Goal: Find contact information: Find contact information

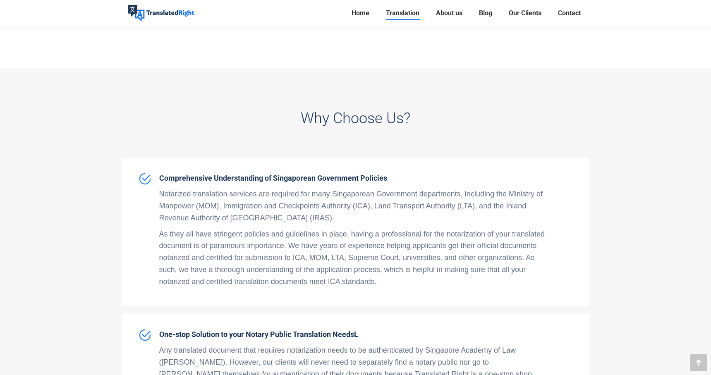
scroll to position [2348, 0]
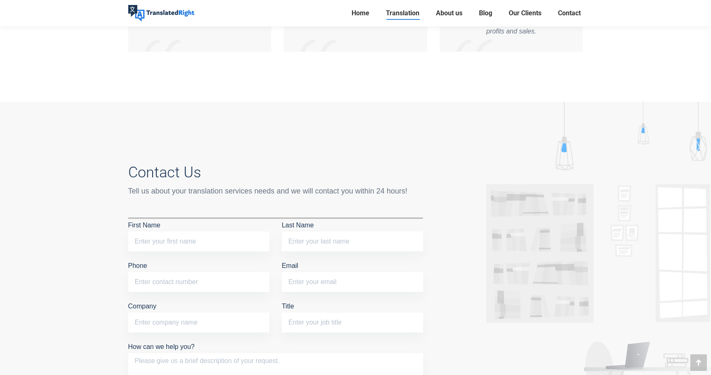
scroll to position [4415, 0]
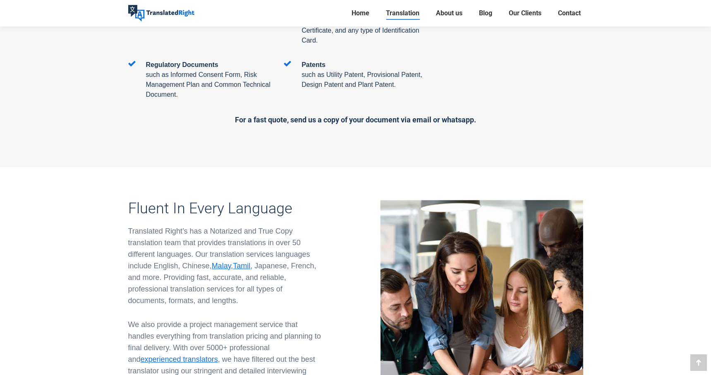
scroll to position [1506, 0]
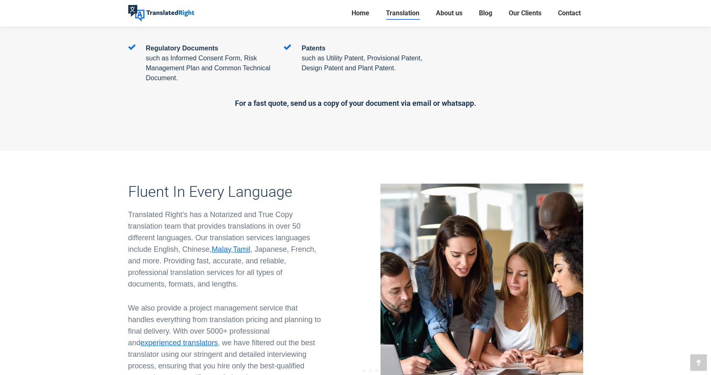
click at [557, 43] on div "Regulatory Documents such as Informed Consent Form, Risk Management Plan and Co…" at bounding box center [356, 70] width 468 height 54
click at [570, 15] on span "Contact" at bounding box center [569, 13] width 23 height 8
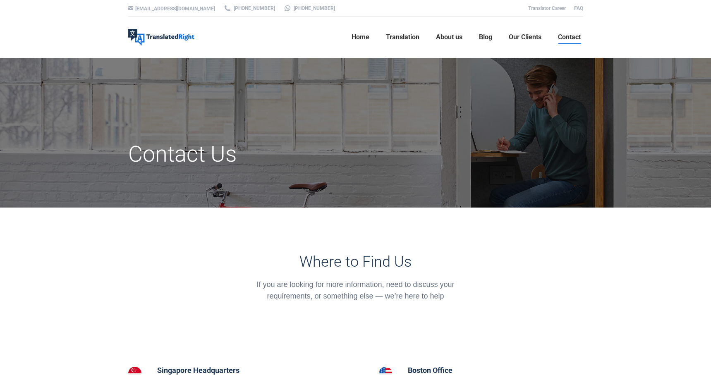
click at [353, 222] on div "Where to Find Us If you are looking for more information, need to discuss your …" at bounding box center [356, 261] width 468 height 107
click at [357, 42] on link "Home" at bounding box center [360, 37] width 23 height 26
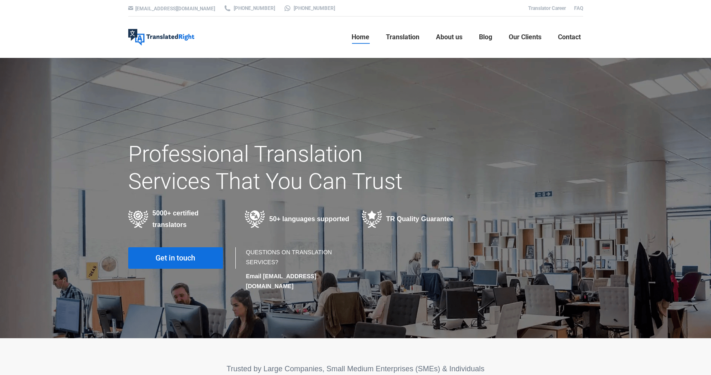
click at [202, 261] on link "Get in touch" at bounding box center [175, 258] width 95 height 22
click at [189, 257] on span "Get in touch" at bounding box center [176, 258] width 40 height 8
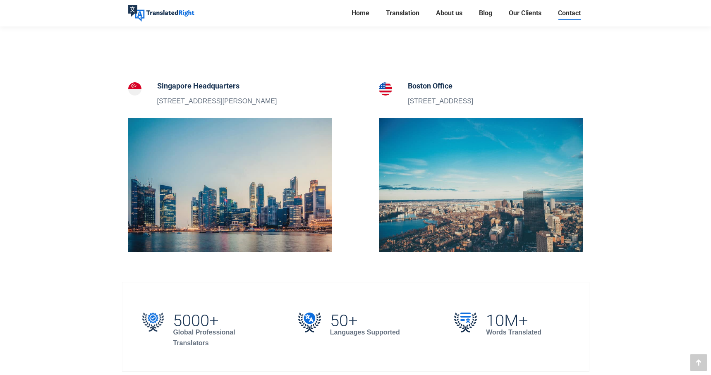
scroll to position [285, 0]
